Goal: Task Accomplishment & Management: Complete application form

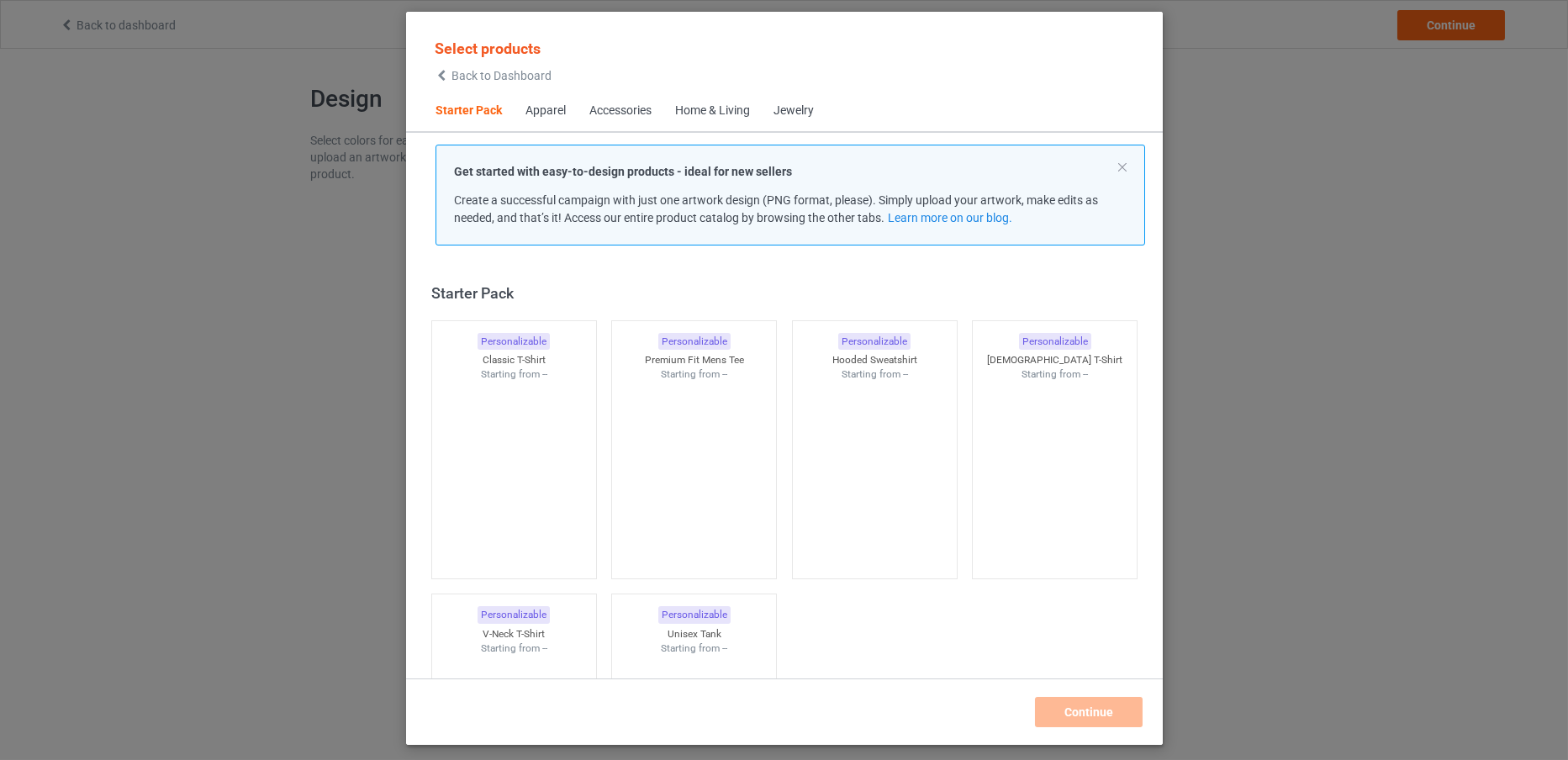
scroll to position [21, 0]
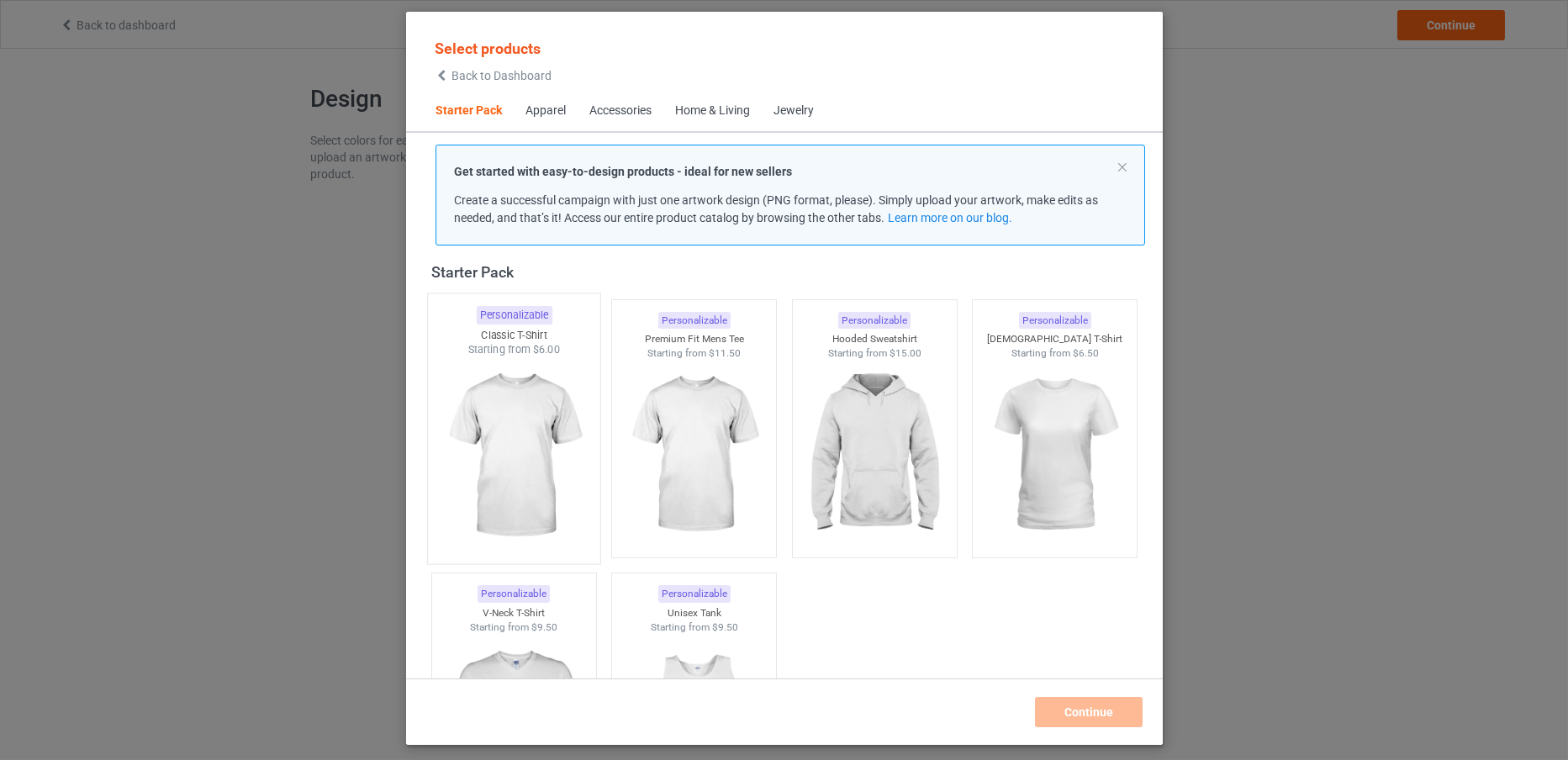
click at [513, 392] on img at bounding box center [513, 457] width 158 height 198
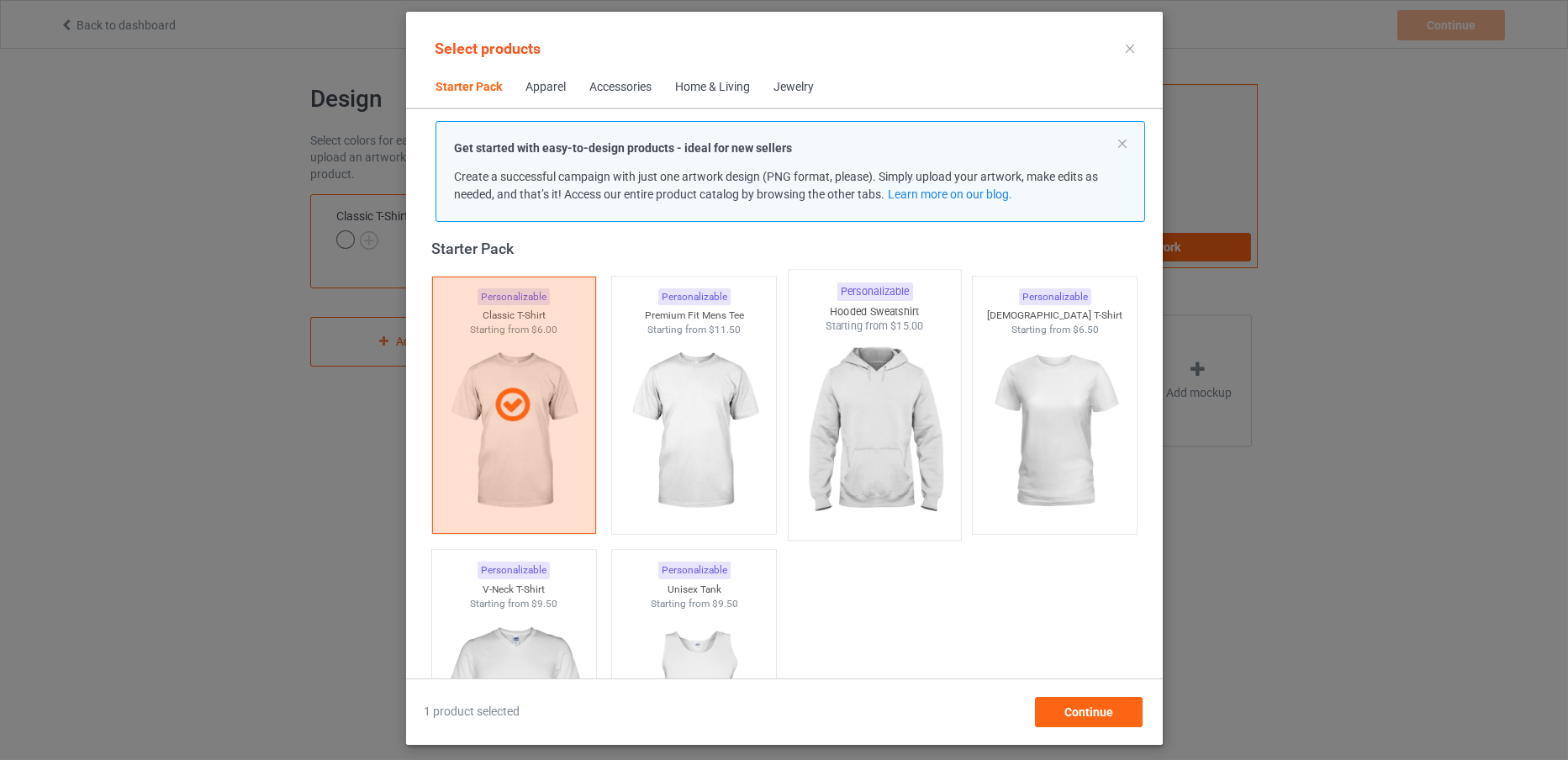
click at [850, 414] on img at bounding box center [874, 433] width 158 height 198
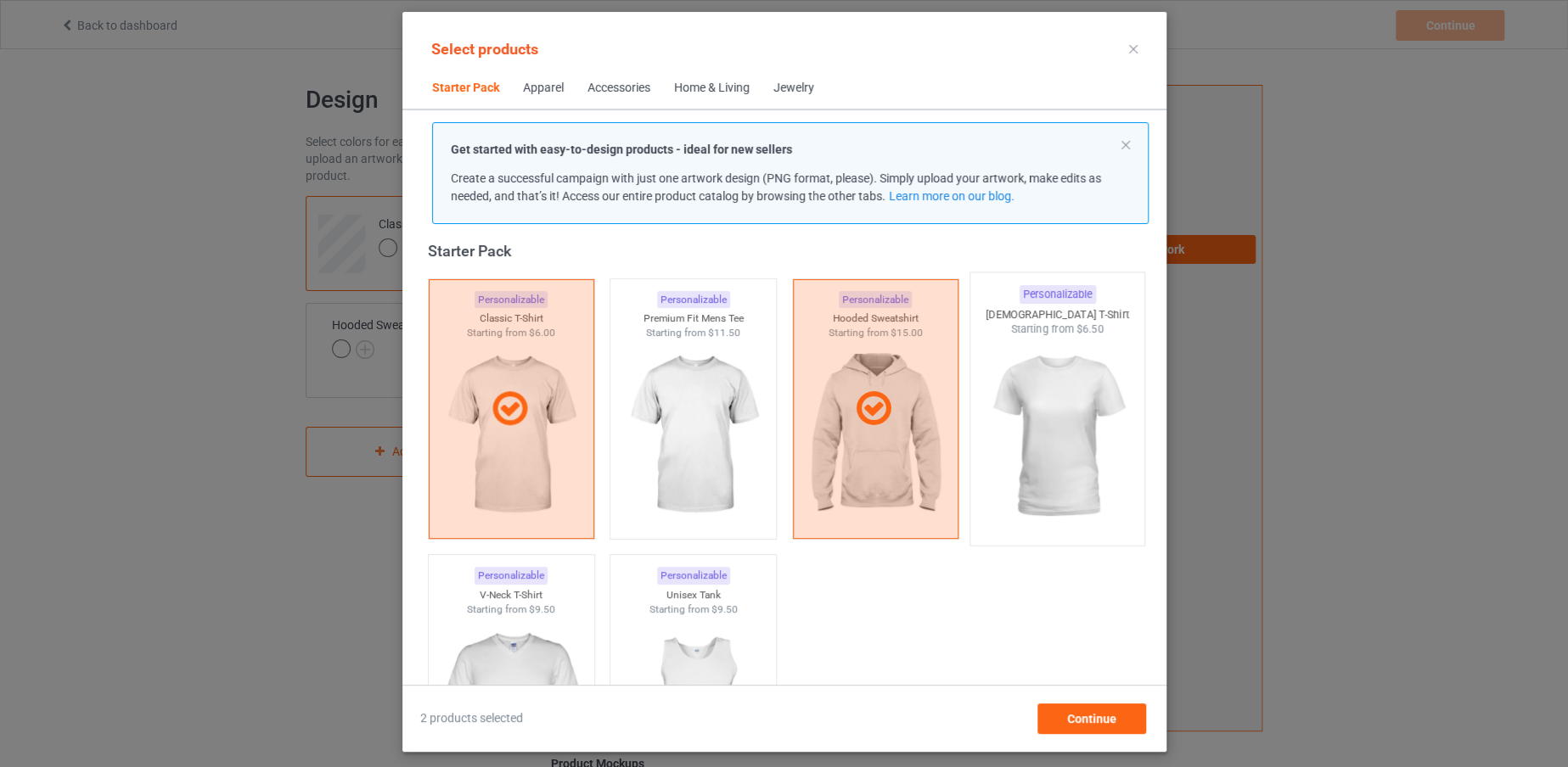
click at [991, 439] on img at bounding box center [1057, 437] width 159 height 200
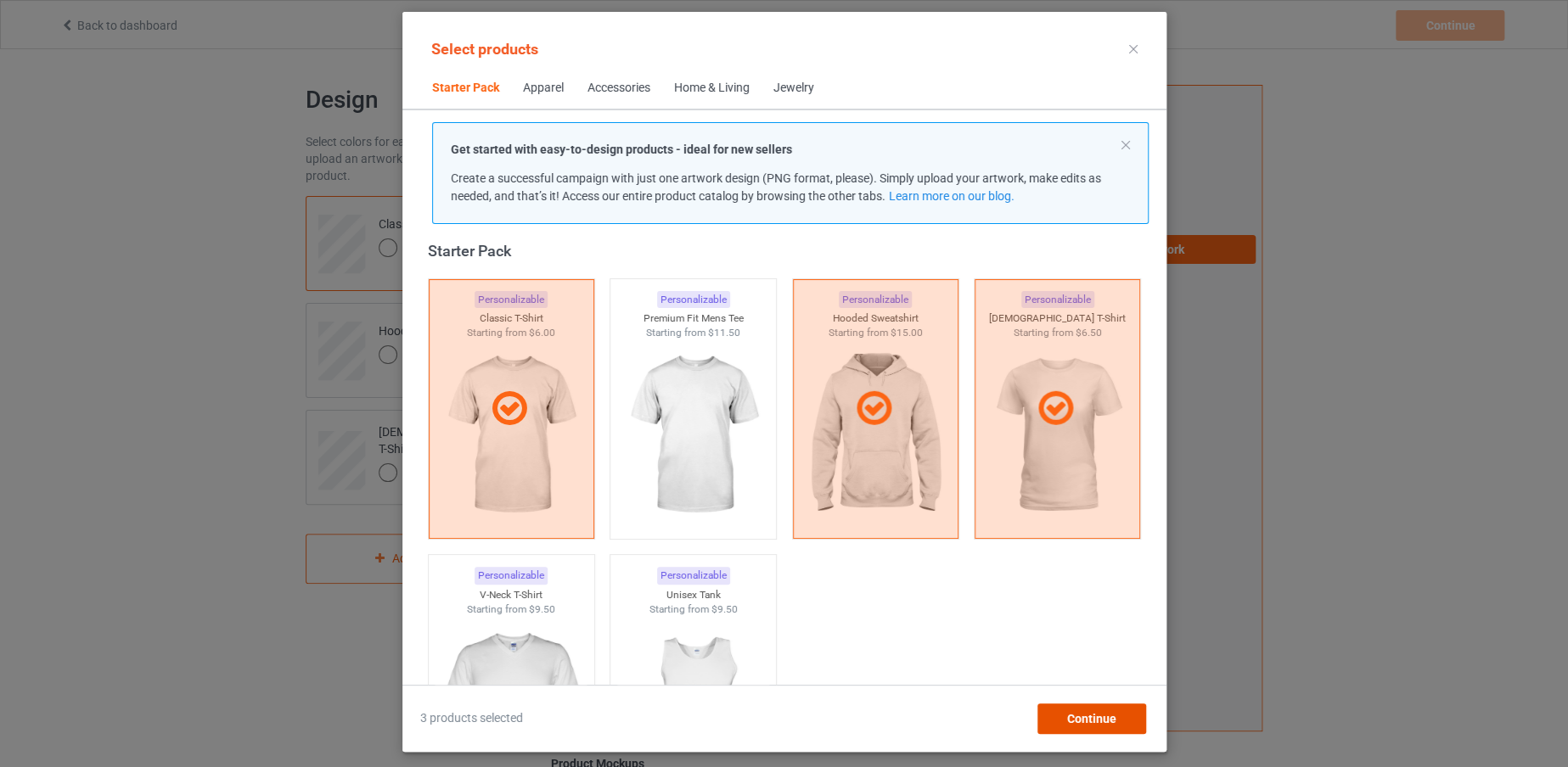
click at [1060, 723] on div "Continue" at bounding box center [1090, 719] width 108 height 31
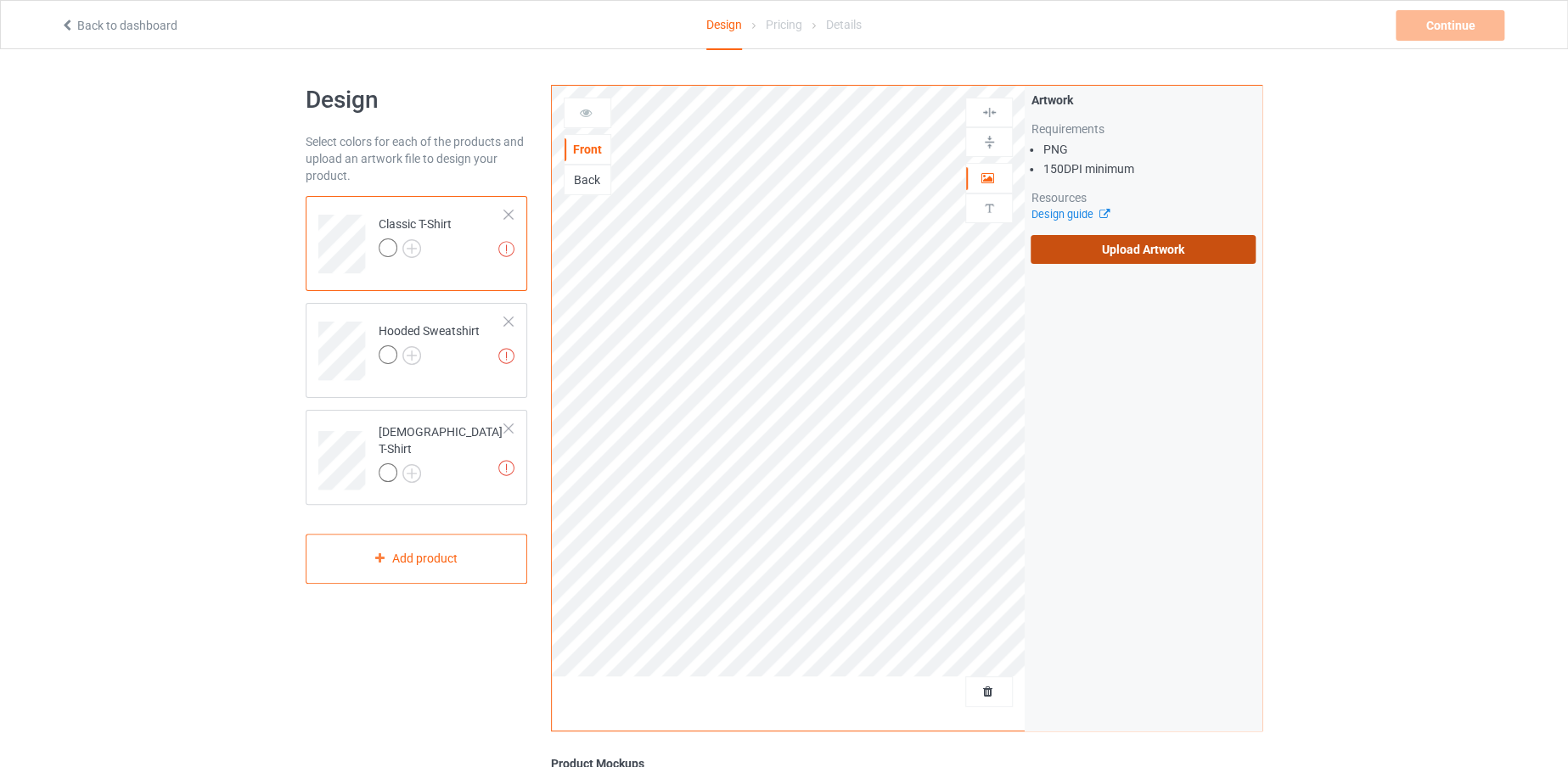
click at [1133, 251] on label "Upload Artwork" at bounding box center [1143, 249] width 225 height 29
click at [0, 0] on input "Upload Artwork" at bounding box center [0, 0] width 0 height 0
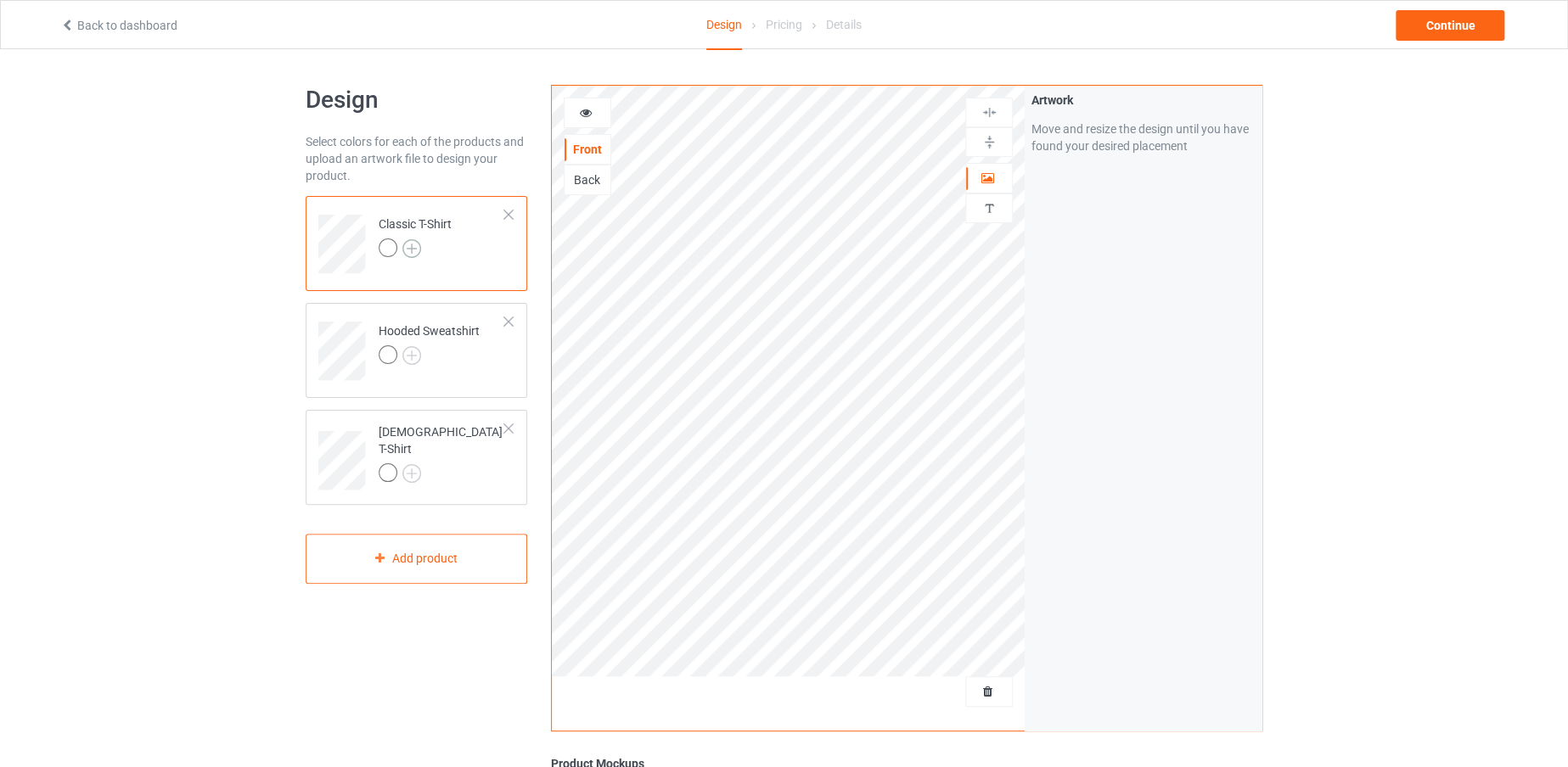
click at [410, 252] on img at bounding box center [412, 249] width 19 height 19
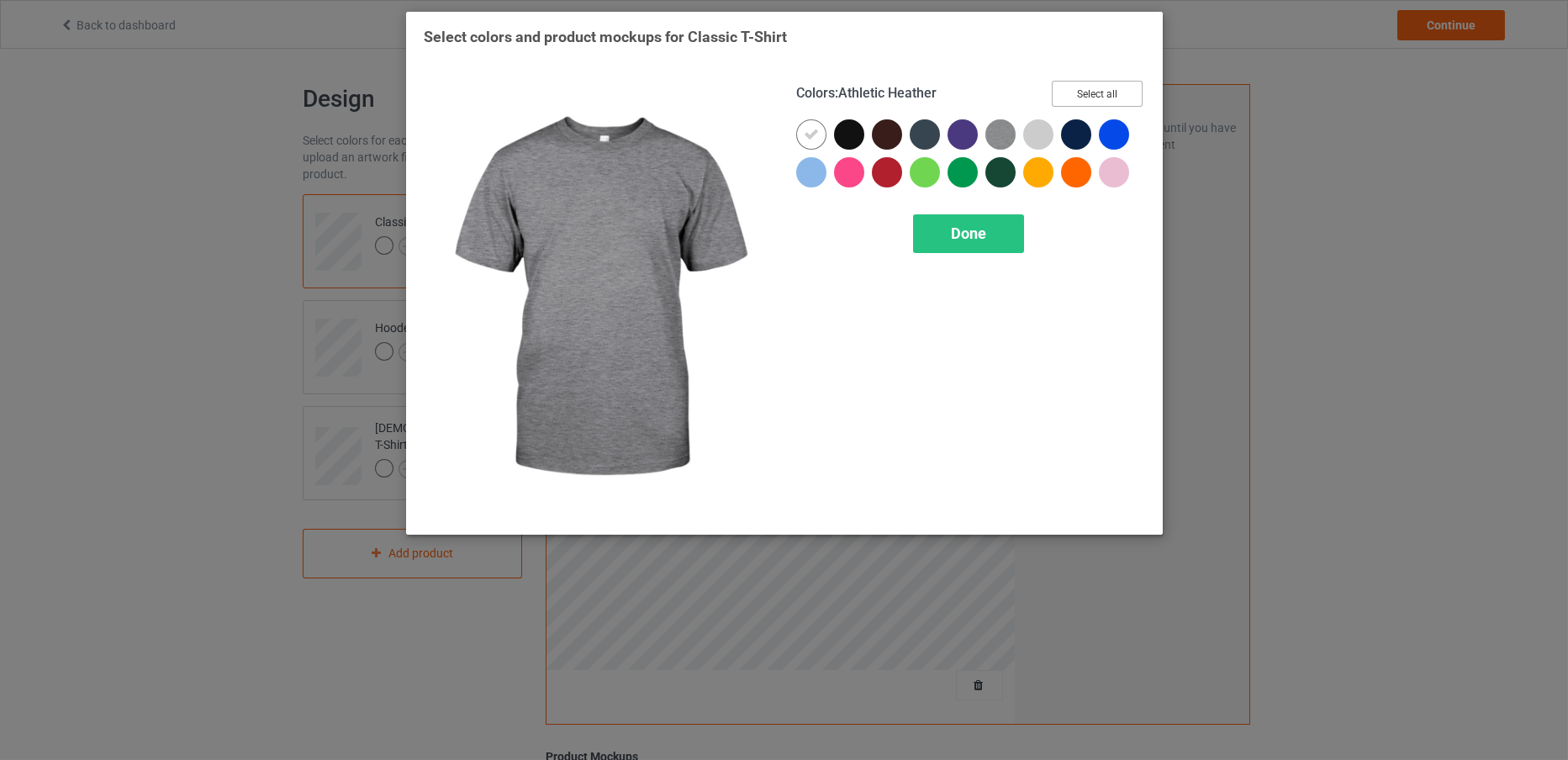
click at [1087, 83] on button "Select all" at bounding box center [1097, 94] width 91 height 26
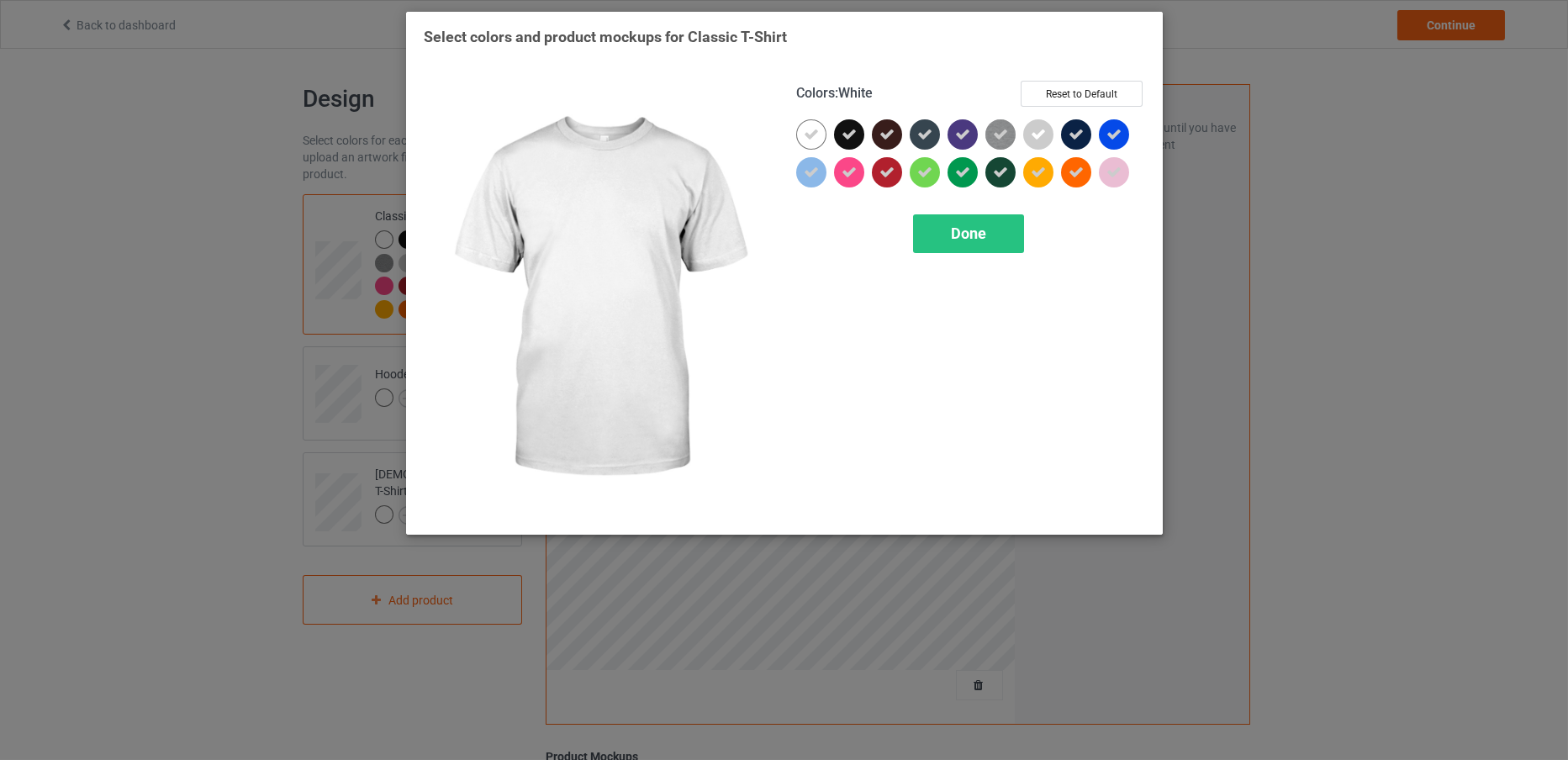
click at [819, 119] on div at bounding box center [815, 138] width 38 height 38
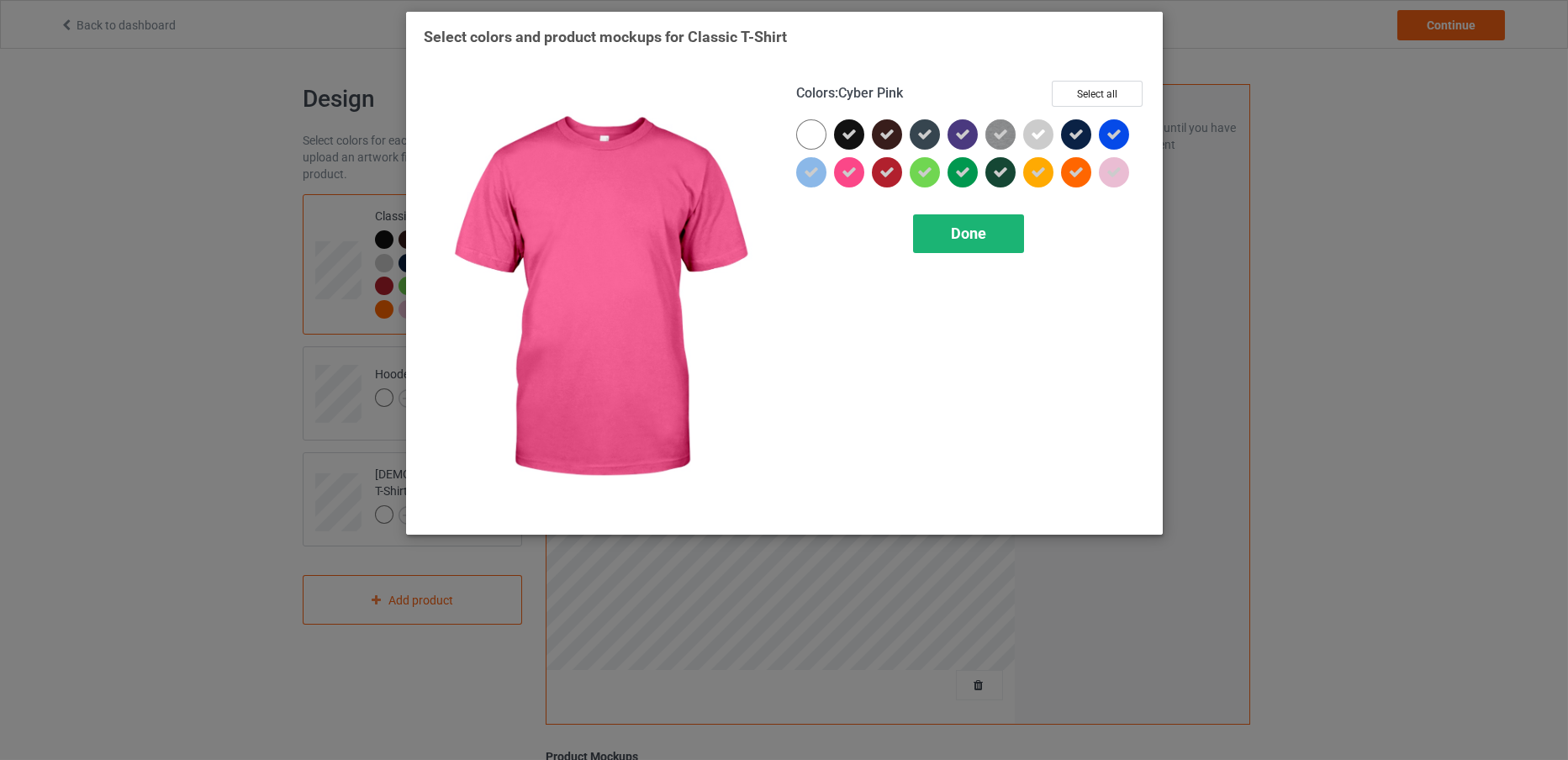
click at [940, 236] on div "Done" at bounding box center [968, 234] width 111 height 39
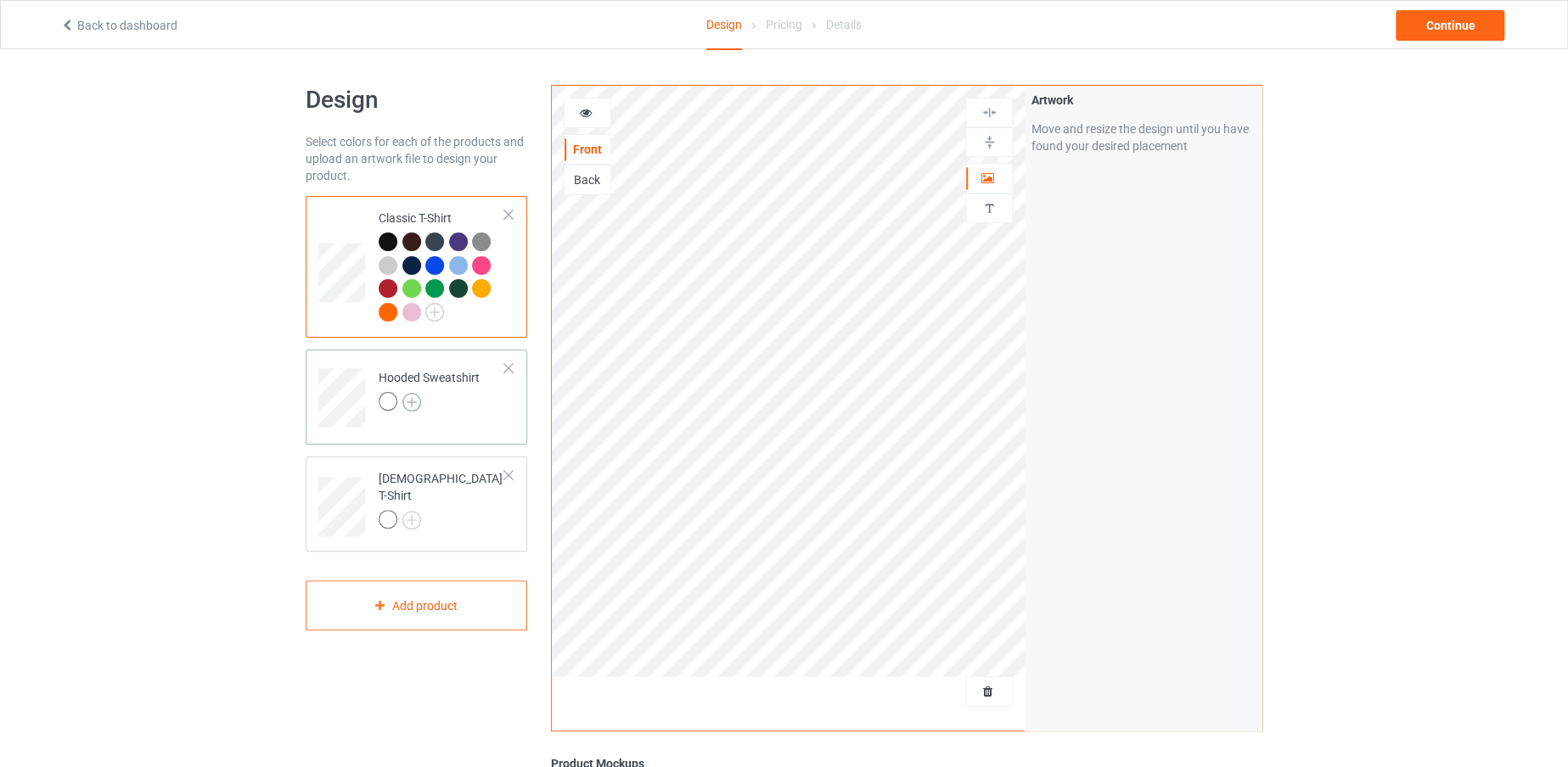
click at [414, 394] on img at bounding box center [412, 402] width 19 height 19
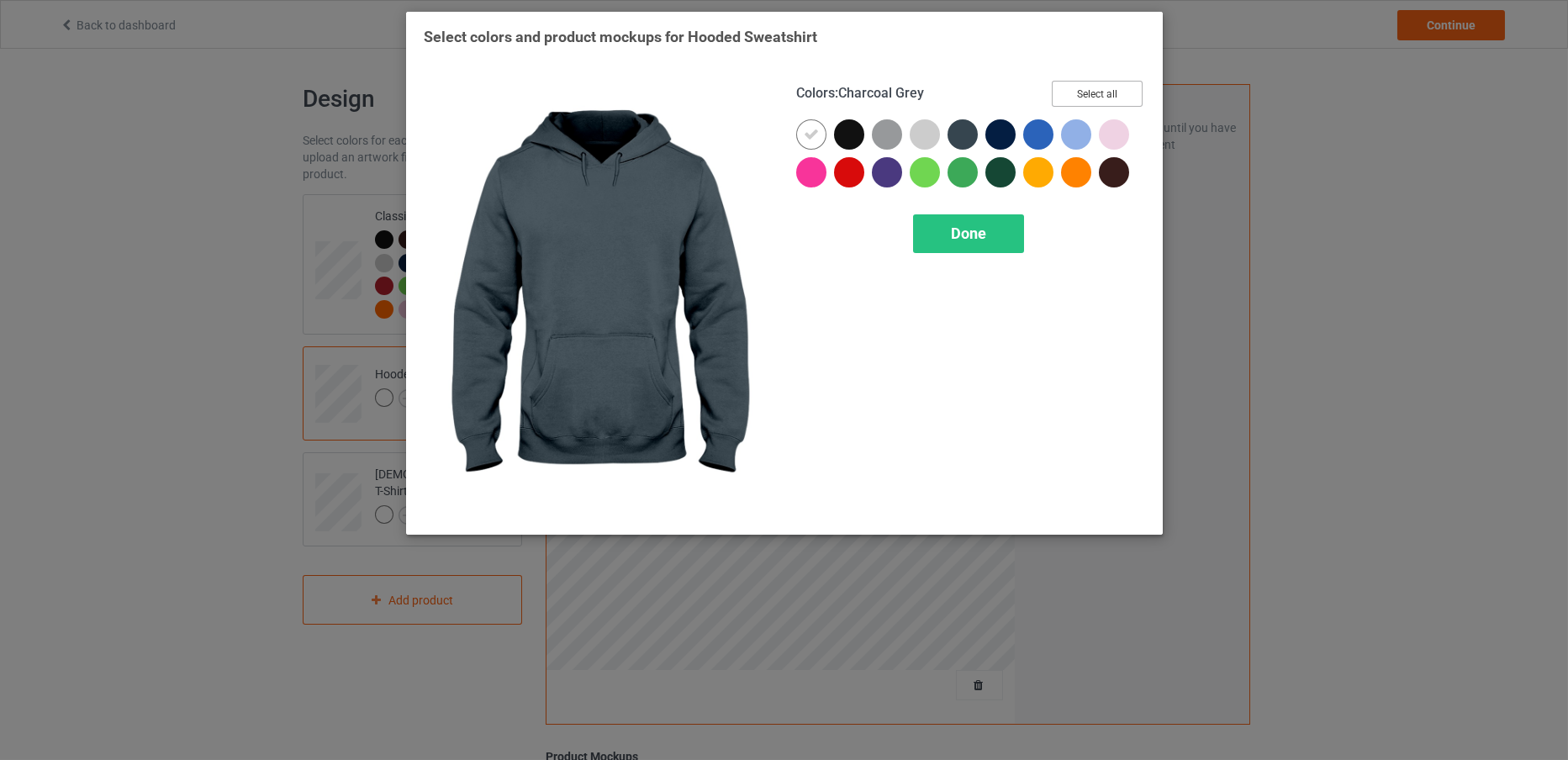
click at [1100, 87] on button "Select all" at bounding box center [1097, 94] width 91 height 26
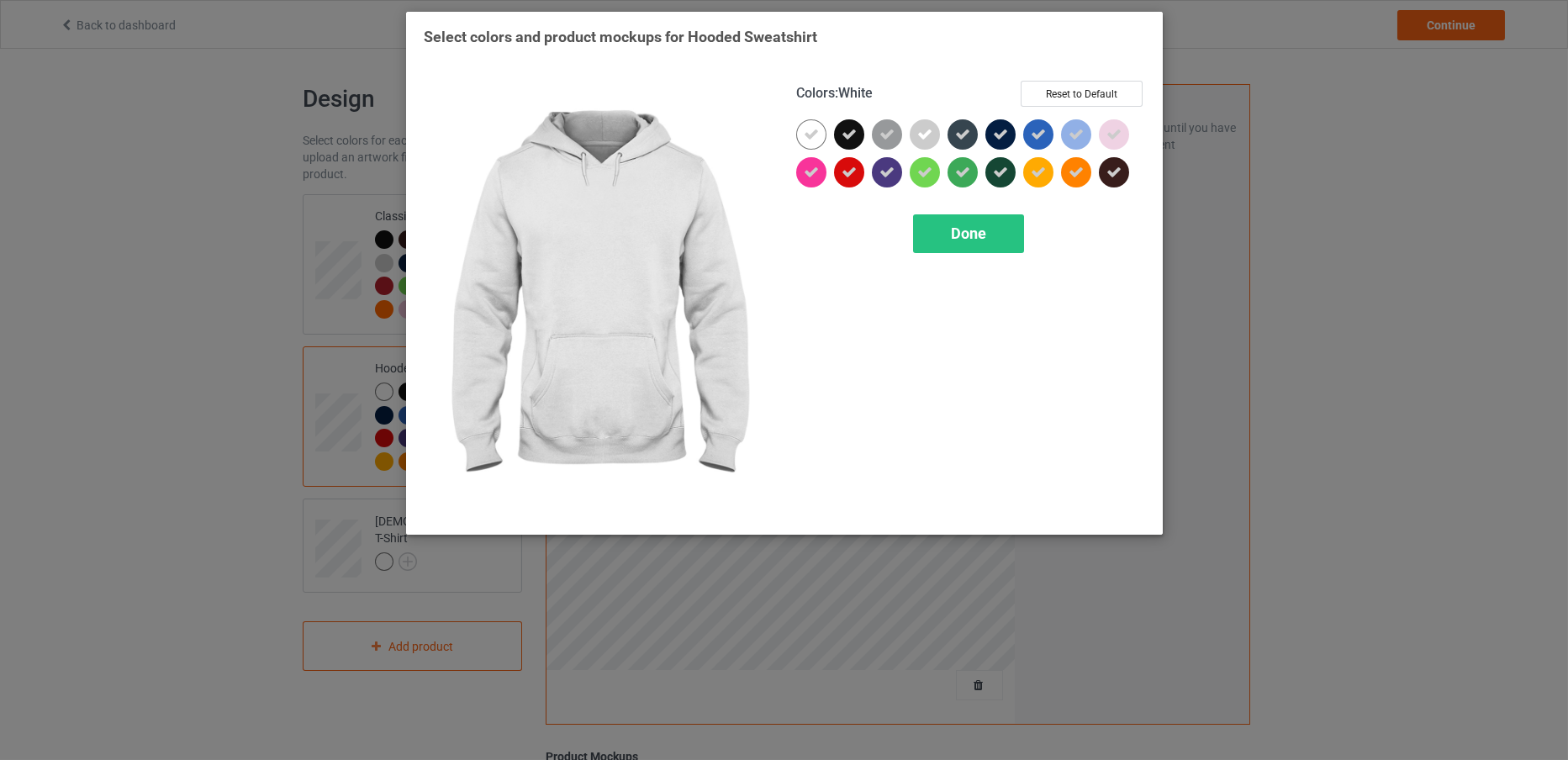
click at [816, 127] on icon at bounding box center [811, 135] width 16 height 16
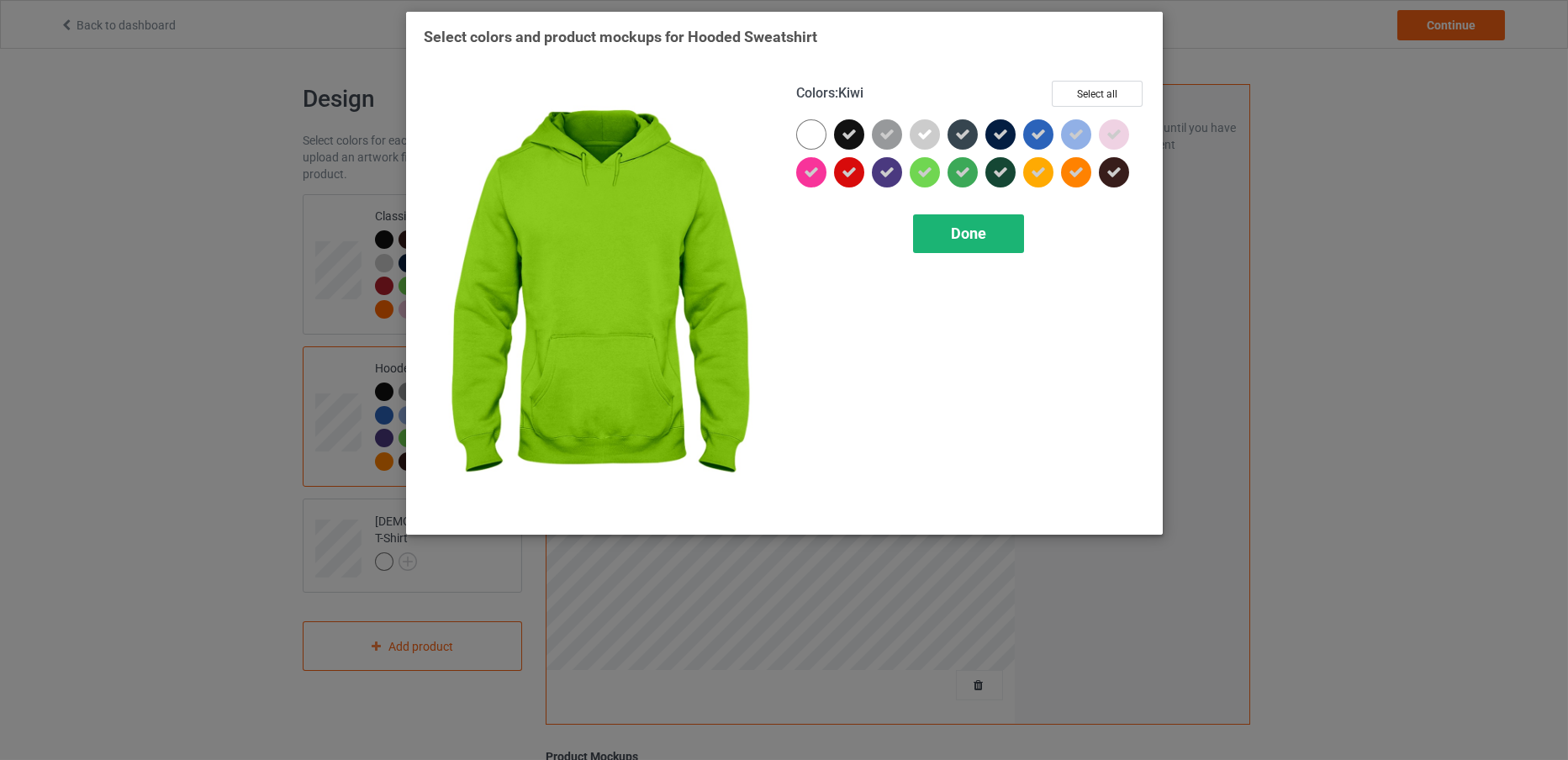
click at [941, 237] on div "Done" at bounding box center [968, 234] width 111 height 39
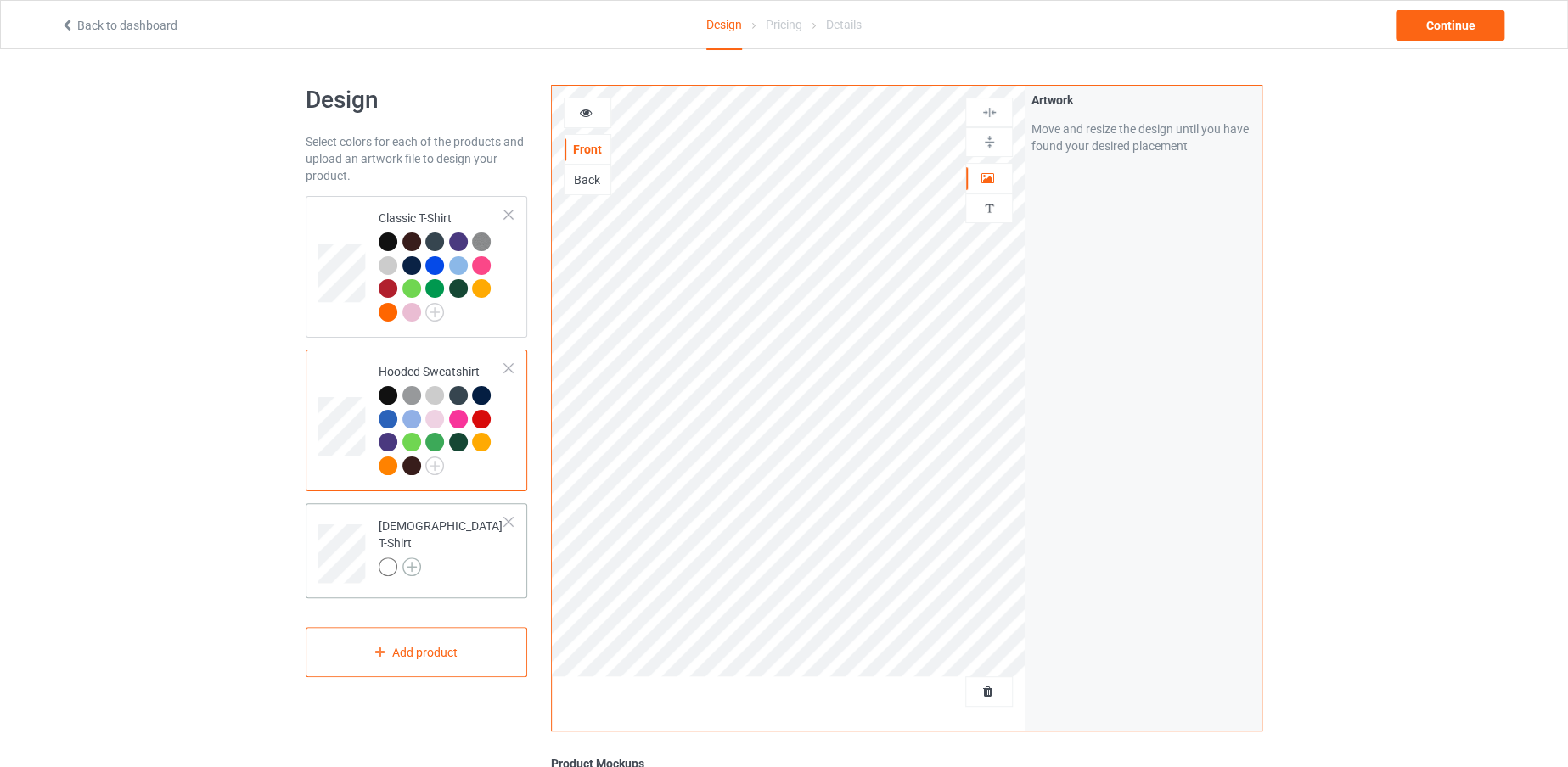
click at [404, 545] on div "[DEMOGRAPHIC_DATA] T-Shirt" at bounding box center [442, 547] width 127 height 57
click at [417, 558] on img at bounding box center [412, 567] width 19 height 19
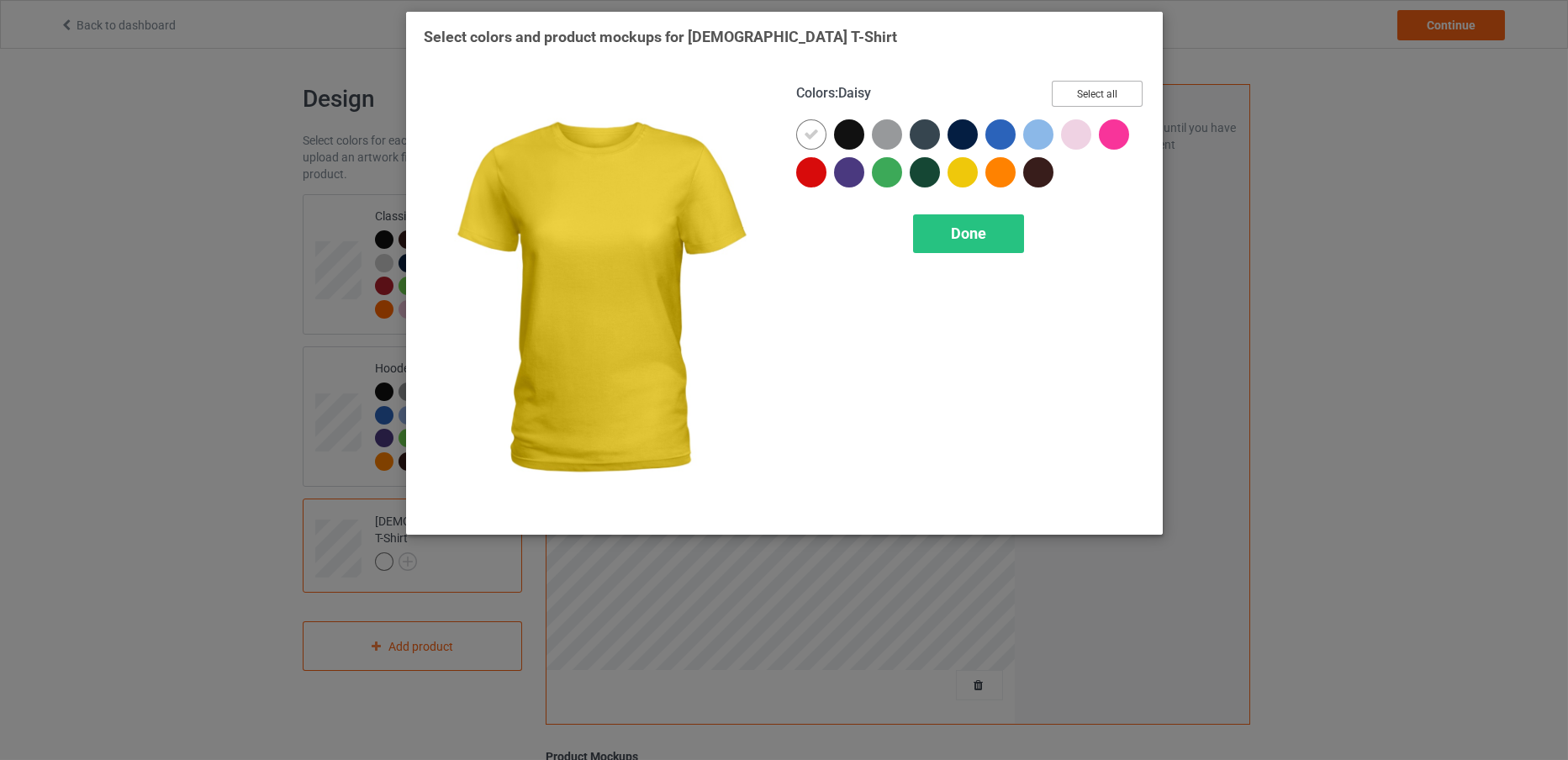
click at [1120, 84] on button "Select all" at bounding box center [1097, 94] width 91 height 26
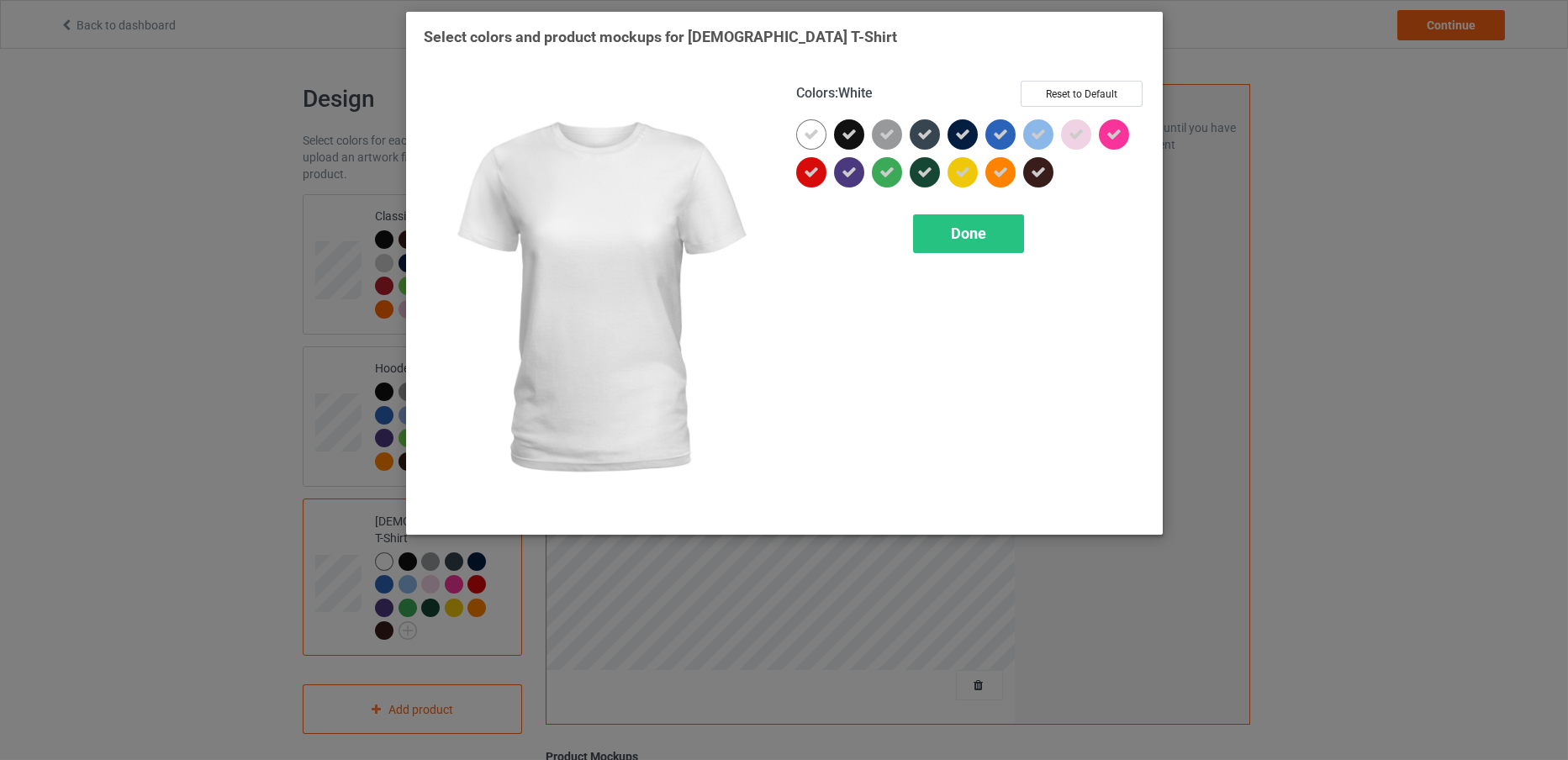
click at [801, 132] on div at bounding box center [811, 134] width 30 height 30
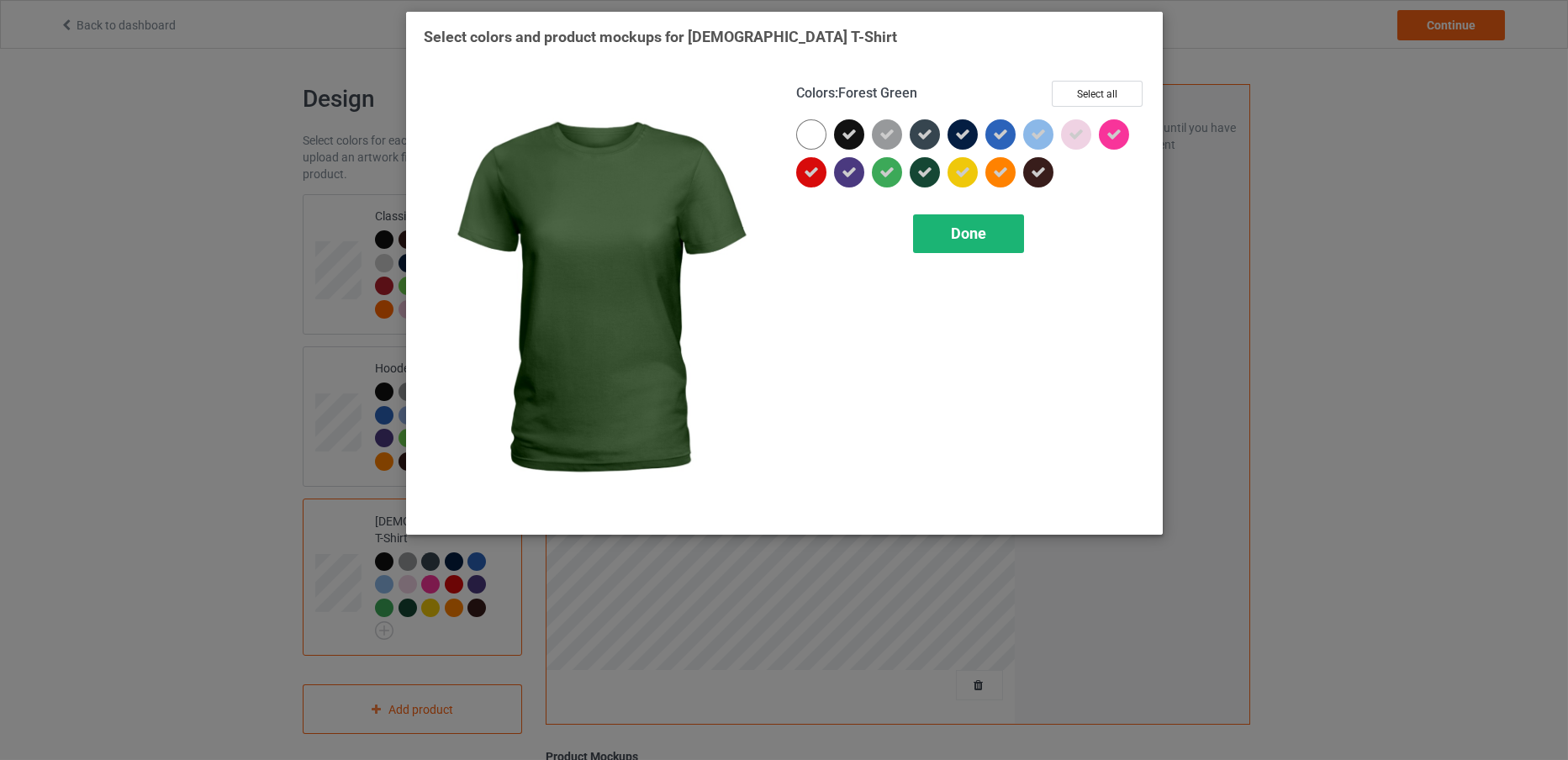
click at [952, 235] on span "Done" at bounding box center [969, 233] width 36 height 17
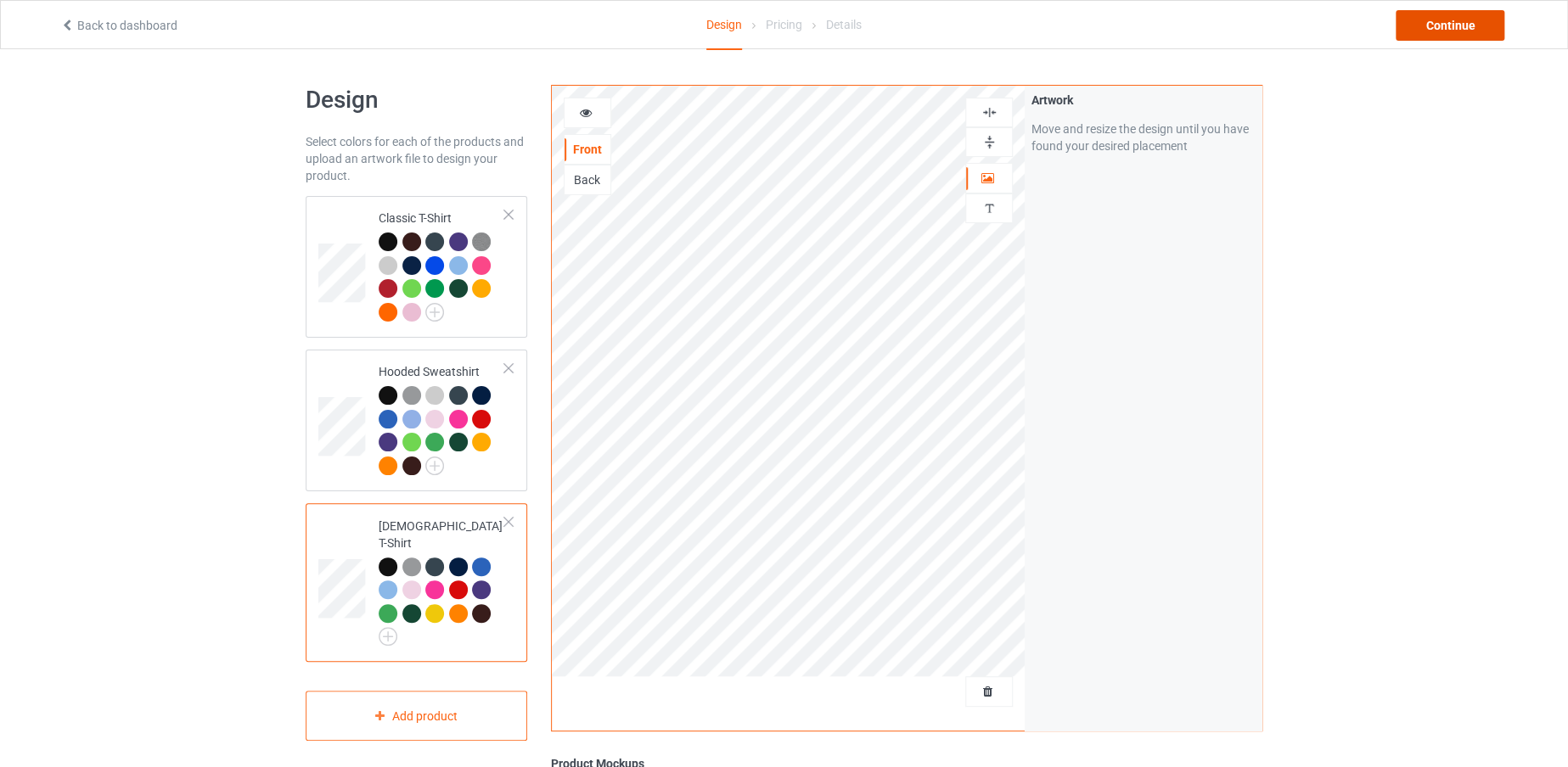
click at [1461, 32] on div "Continue" at bounding box center [1450, 25] width 108 height 31
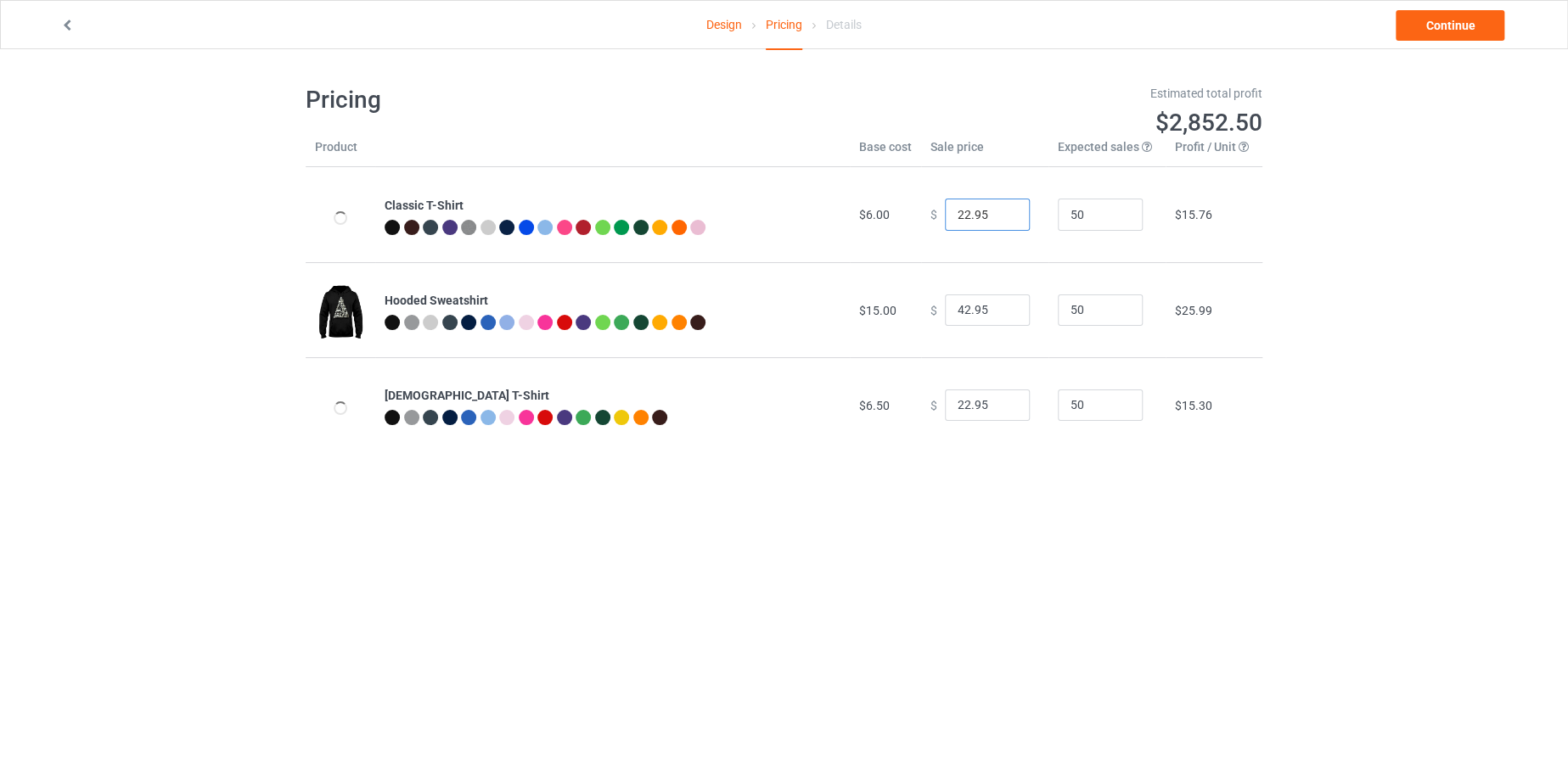
drag, startPoint x: 959, startPoint y: 209, endPoint x: 938, endPoint y: 212, distance: 21.2
click at [945, 212] on input "22.95" at bounding box center [988, 215] width 85 height 32
type input "19.95"
drag, startPoint x: 960, startPoint y: 304, endPoint x: 939, endPoint y: 304, distance: 21.0
click at [945, 304] on input "42.95" at bounding box center [988, 310] width 85 height 32
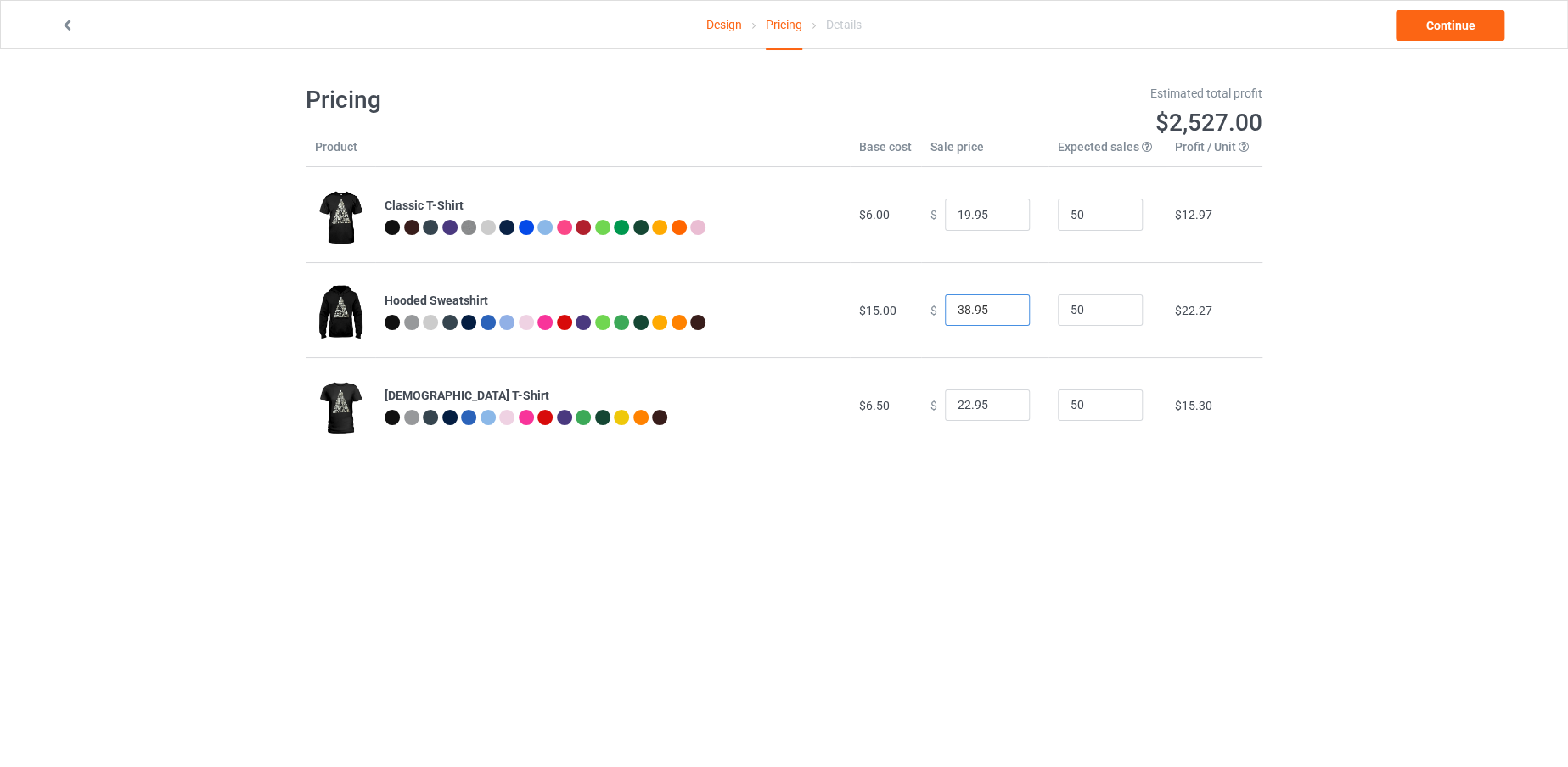
type input "38.95"
drag, startPoint x: 962, startPoint y: 402, endPoint x: 952, endPoint y: 402, distance: 10.0
click at [952, 402] on input "22.95" at bounding box center [988, 405] width 85 height 32
type input "19.95"
click at [1436, 27] on link "Continue" at bounding box center [1450, 25] width 108 height 31
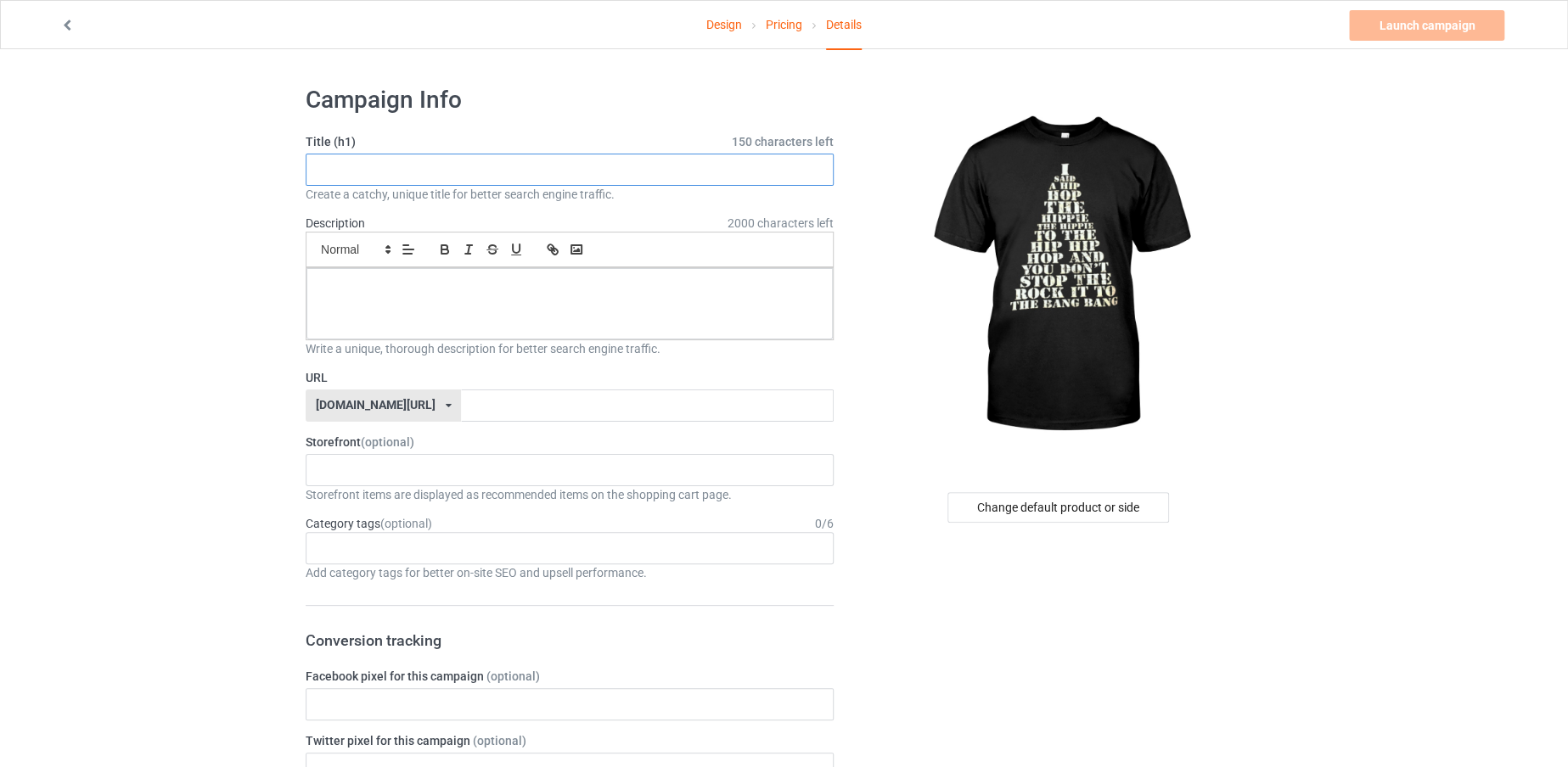
click at [505, 169] on input "text" at bounding box center [569, 169] width 529 height 32
paste input "I SAID A HIP HOP THE HIPPIE"
drag, startPoint x: 496, startPoint y: 164, endPoint x: 317, endPoint y: 163, distance: 179.0
click at [317, 163] on input "I SAID A HIP HOP THE HIPPIE" at bounding box center [569, 169] width 529 height 32
type input "I SAID A HIP HOP THE HIPPIE"
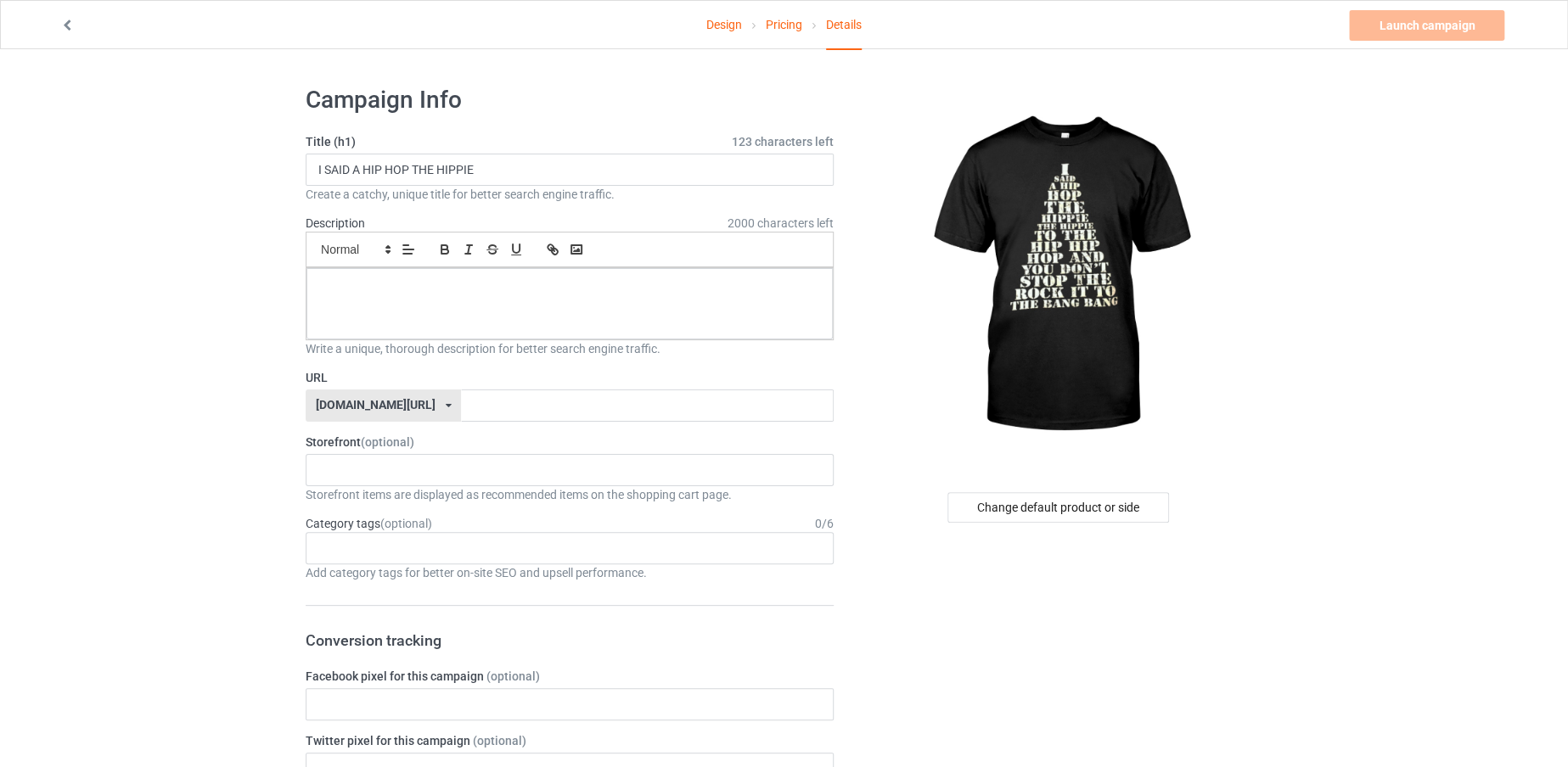
click at [548, 443] on label "Storefront (optional)" at bounding box center [569, 442] width 529 height 17
click at [486, 406] on input "text" at bounding box center [647, 405] width 372 height 32
paste input "I SAID A HIP HOP THE HIPPIE"
type input "ISAIDAHIPHOPTHEHIPPIE"
click at [421, 289] on p at bounding box center [569, 287] width 499 height 16
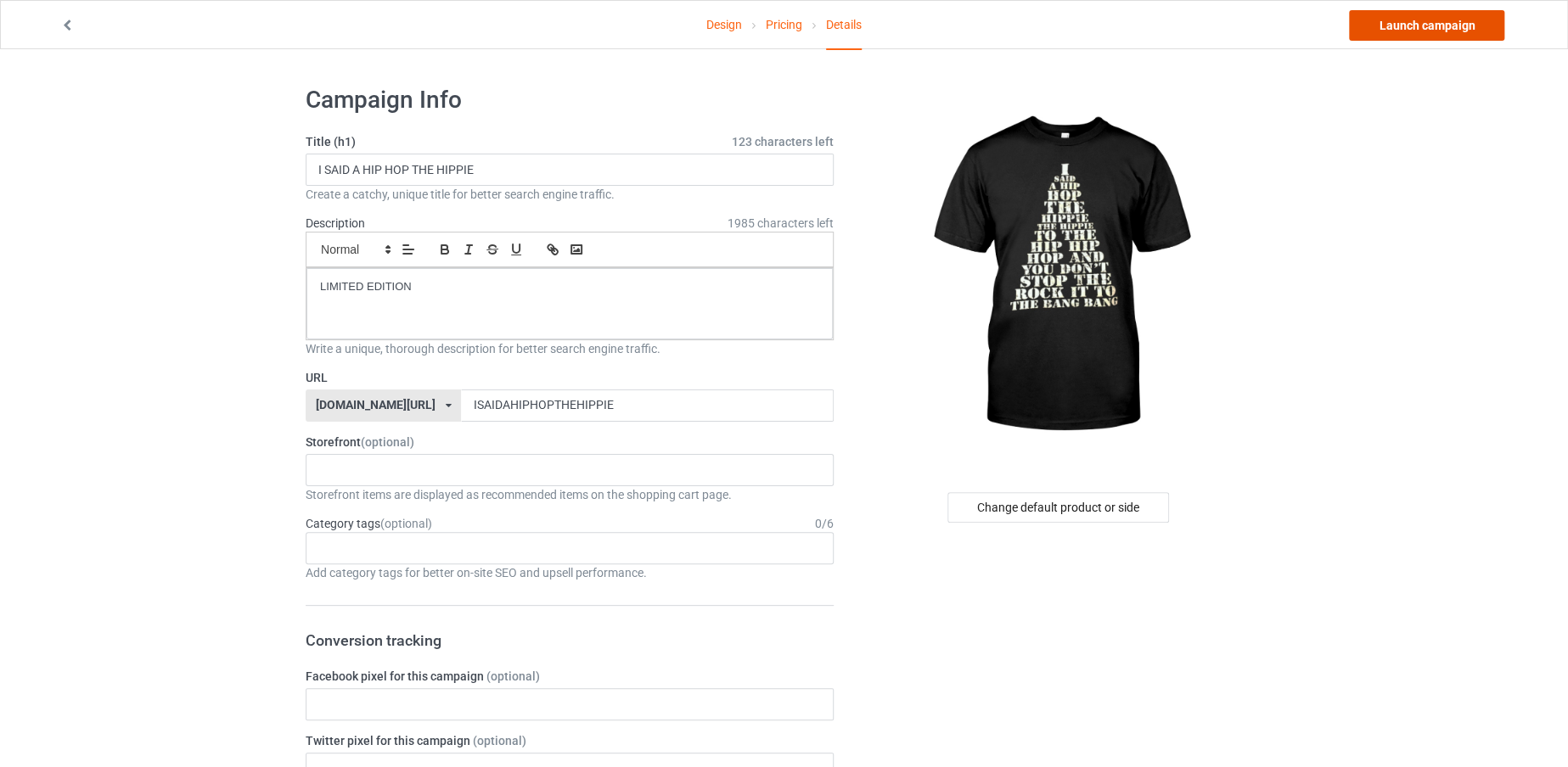
click at [1415, 34] on link "Launch campaign" at bounding box center [1427, 25] width 156 height 31
